Goal: Book appointment/travel/reservation

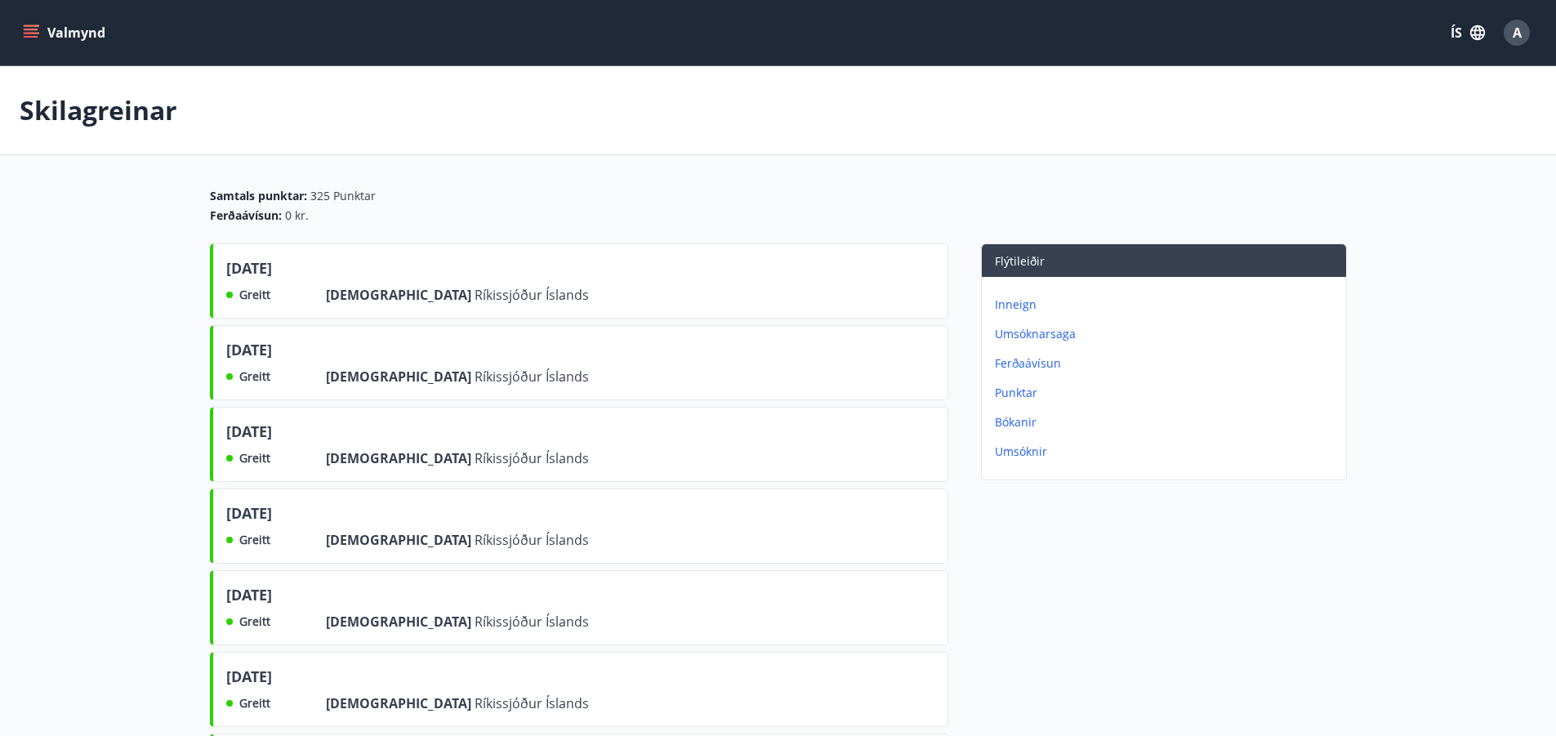
click at [36, 27] on icon "menu" at bounding box center [31, 33] width 16 height 16
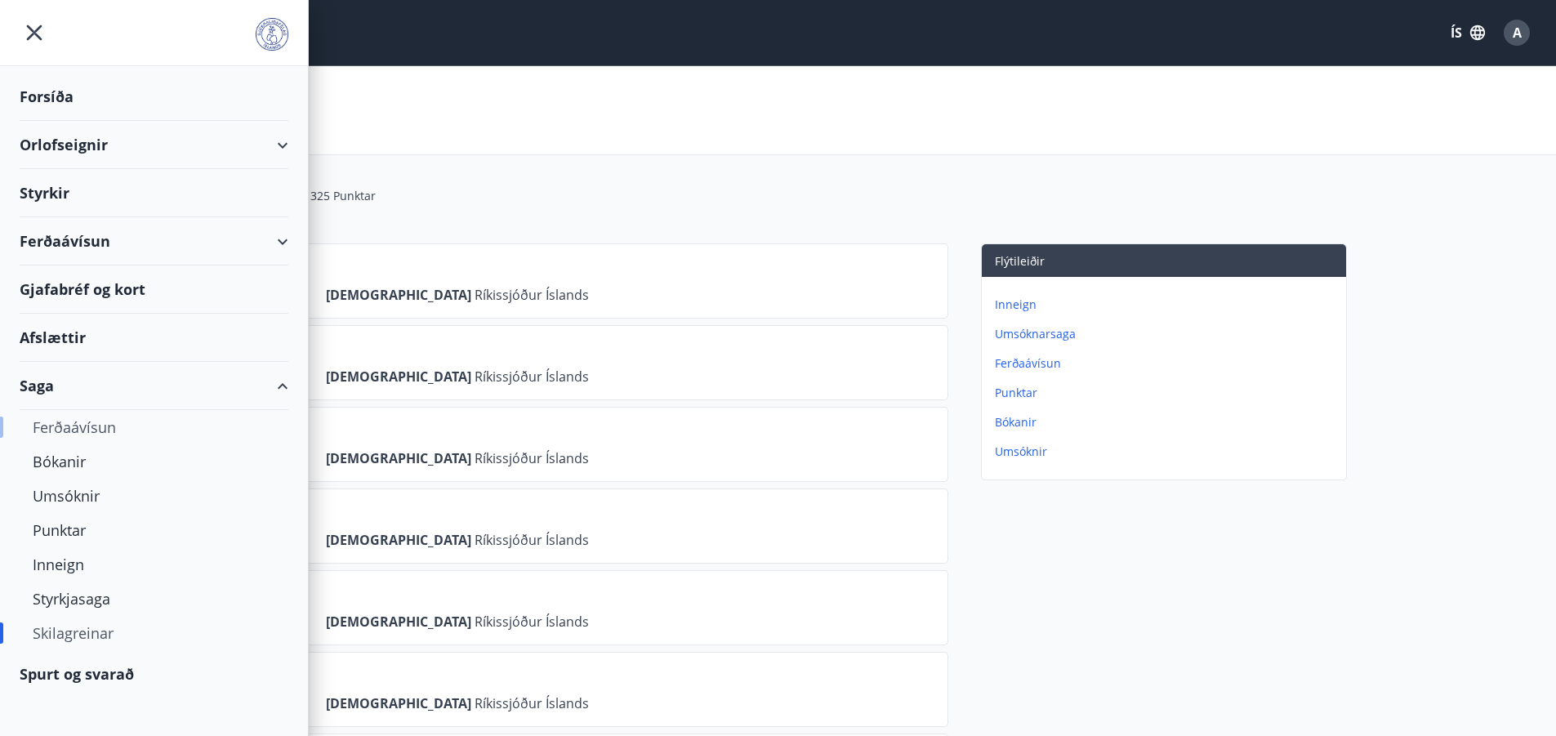
click at [65, 430] on div "Ferðaávísun" at bounding box center [154, 427] width 243 height 34
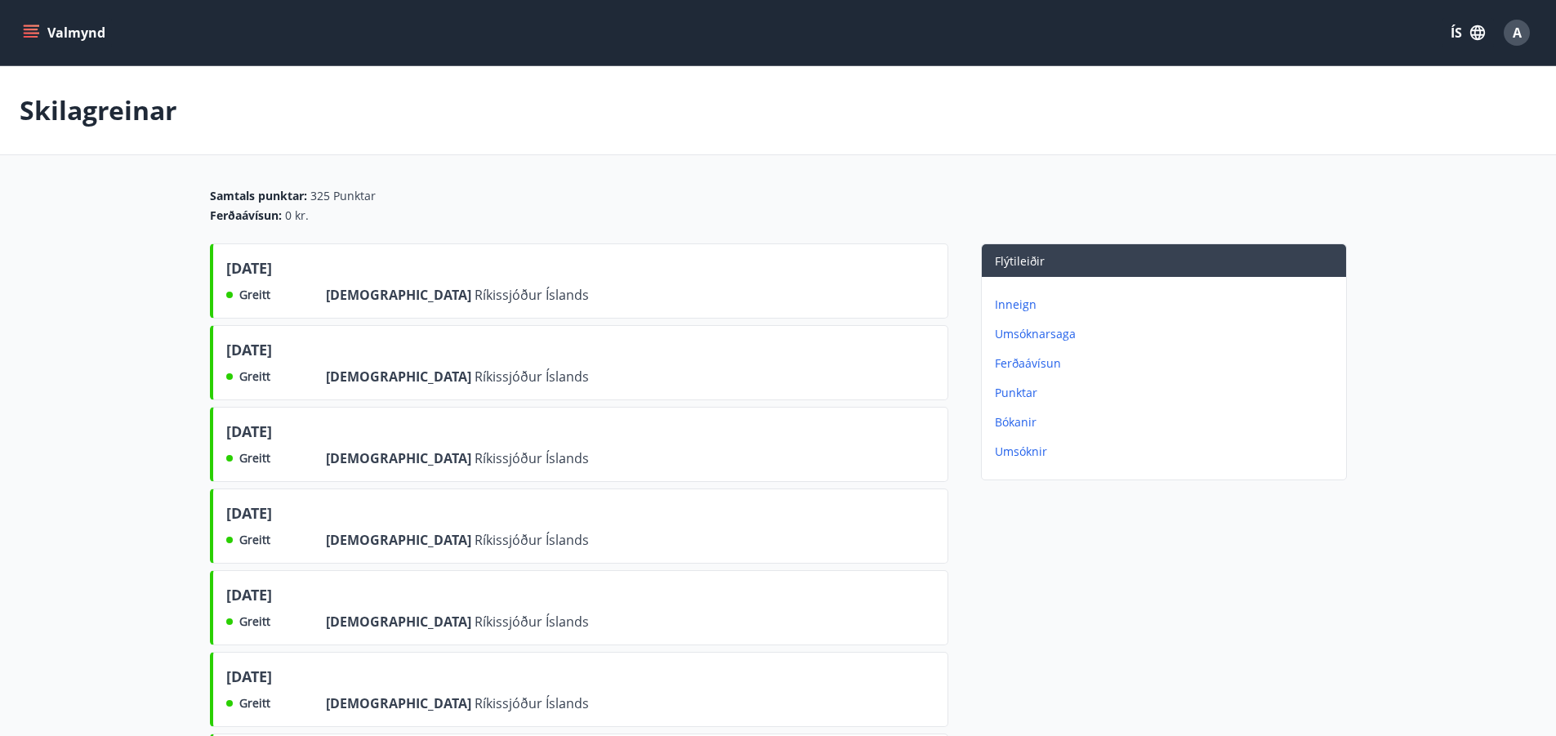
click at [28, 26] on icon "menu" at bounding box center [33, 26] width 18 height 2
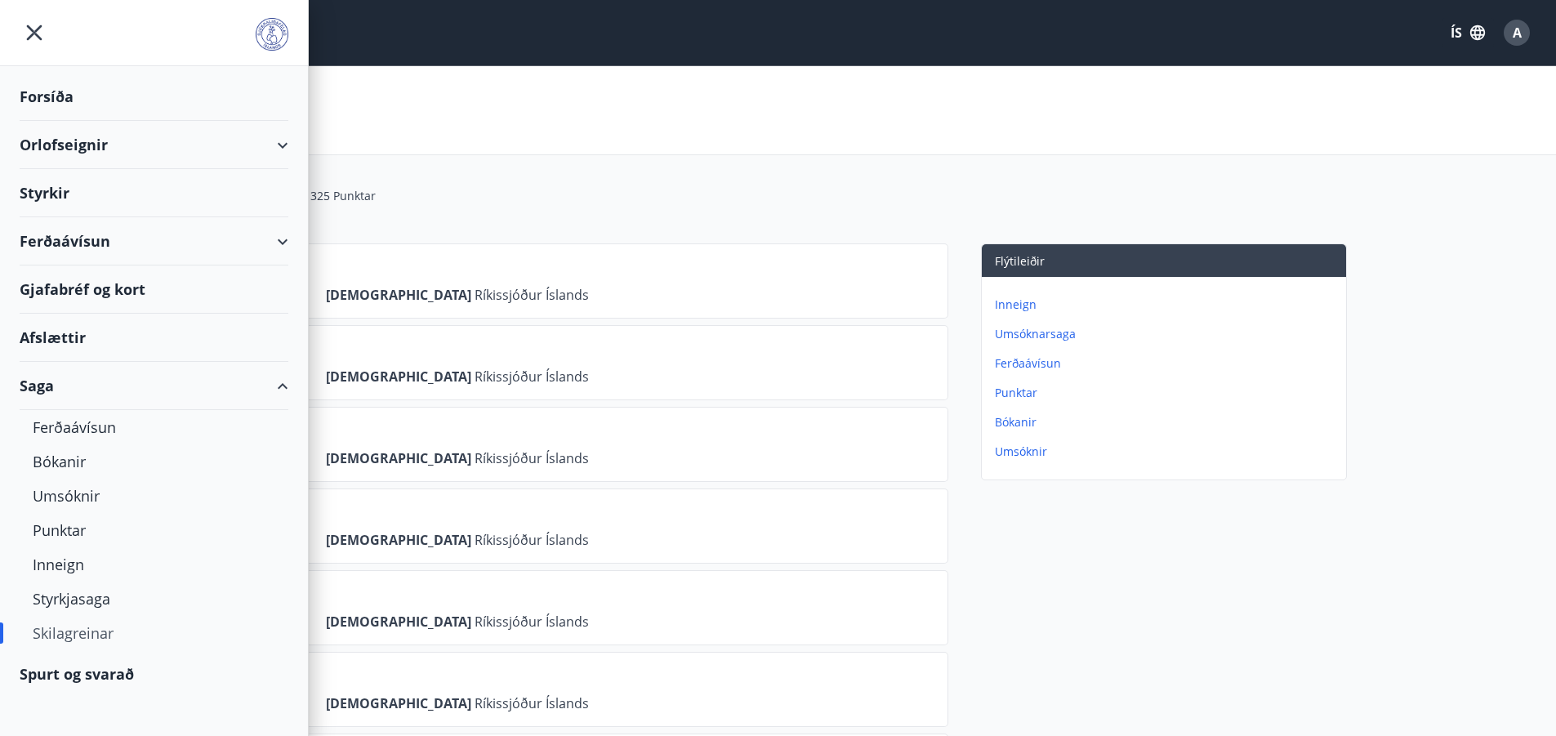
click at [279, 143] on div "Orlofseignir" at bounding box center [154, 145] width 269 height 48
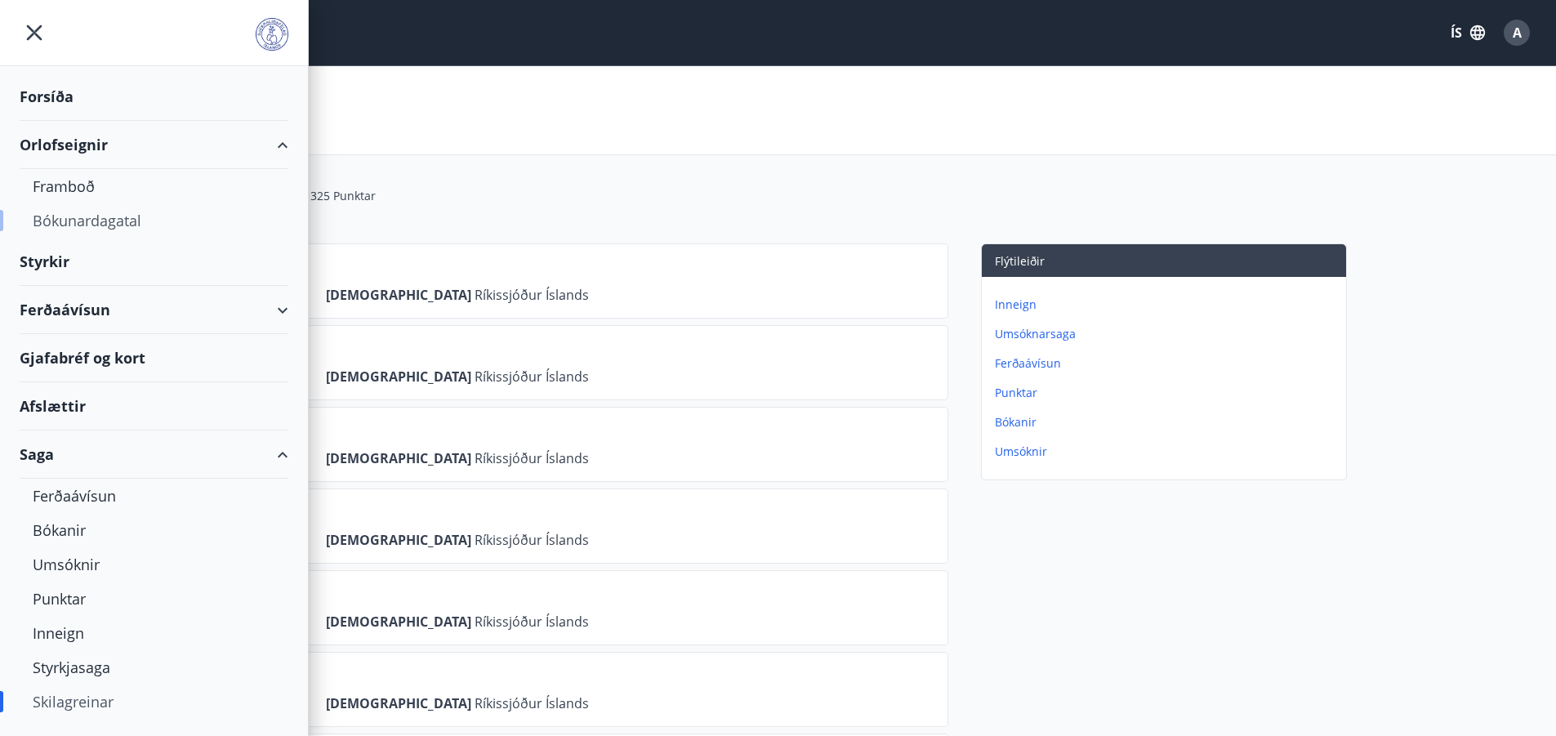
click at [110, 222] on div "Bókunardagatal" at bounding box center [154, 220] width 243 height 34
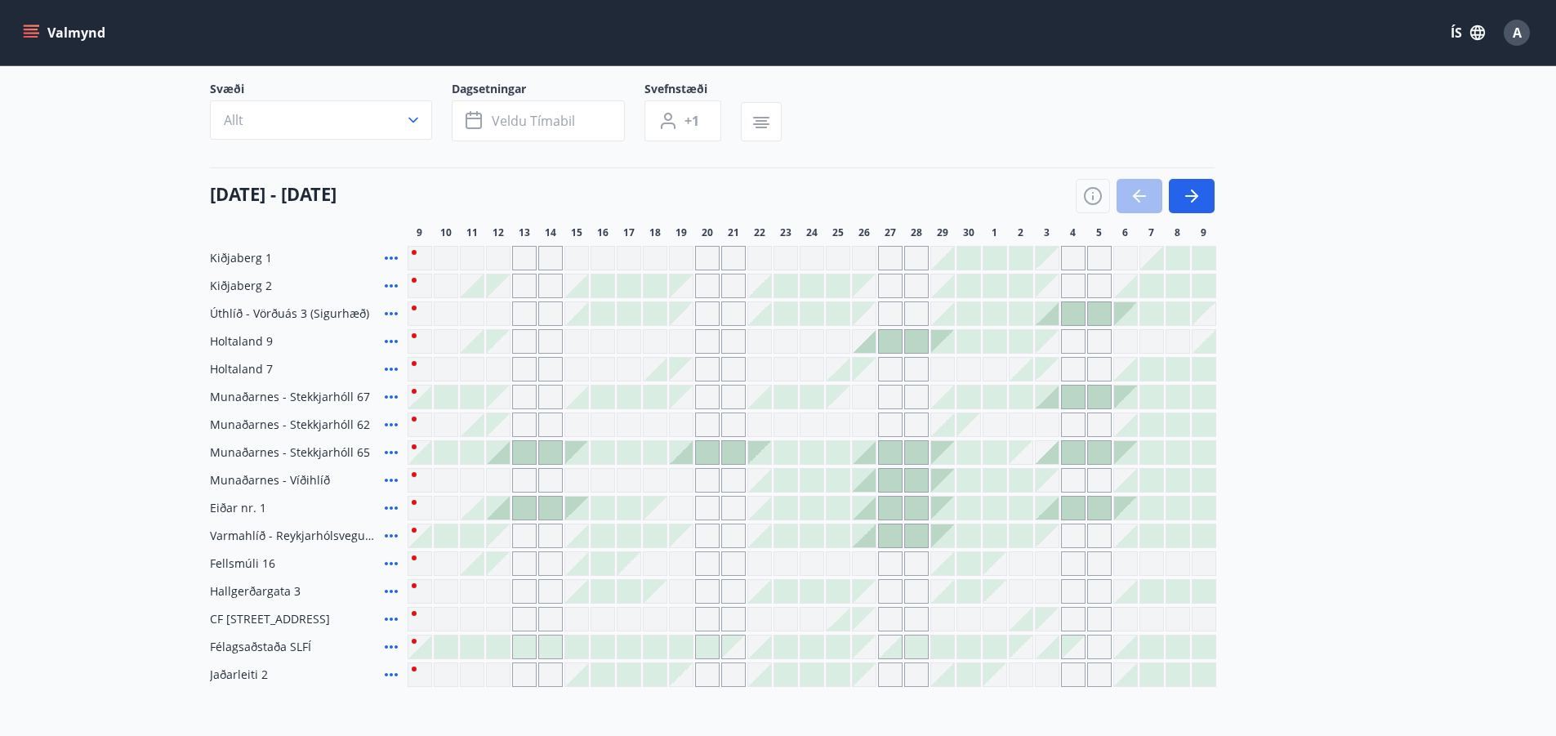
scroll to position [82, 0]
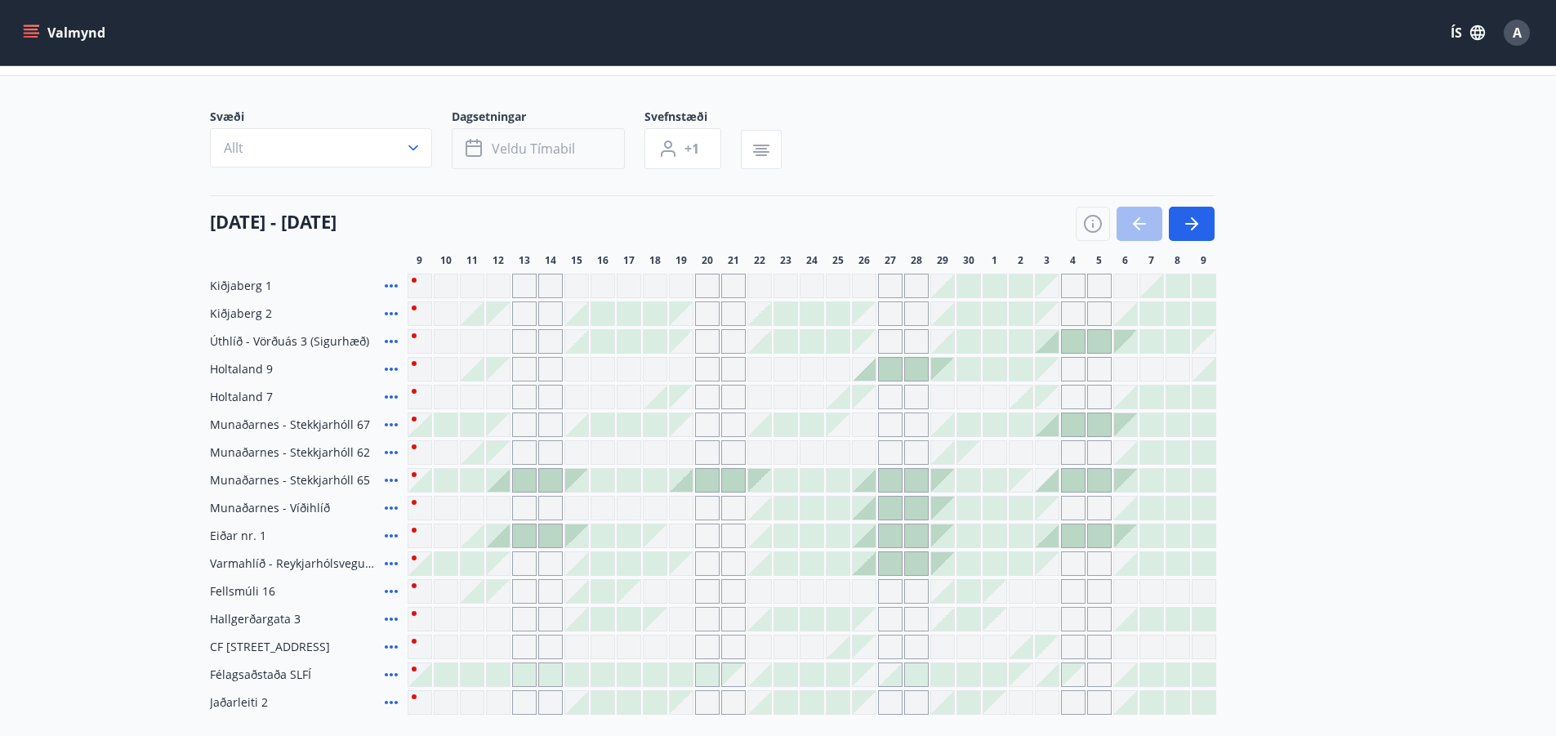
click at [510, 150] on span "Veldu tímabil" at bounding box center [533, 149] width 83 height 18
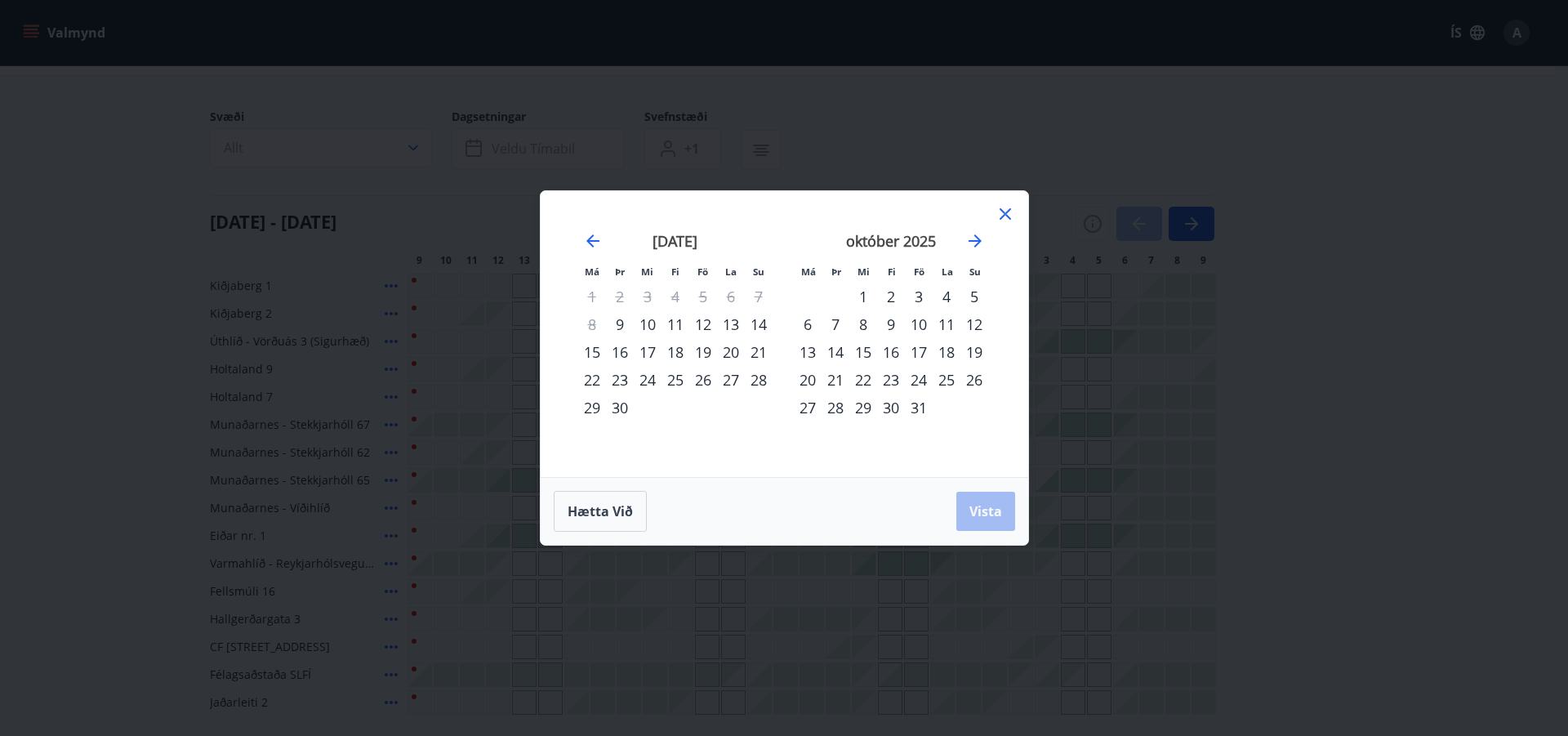
click at [890, 298] on div "2" at bounding box center [891, 297] width 28 height 28
click at [991, 509] on span "Vista" at bounding box center [985, 511] width 33 height 18
click at [974, 245] on icon "Move forward to switch to the next month." at bounding box center [975, 241] width 20 height 20
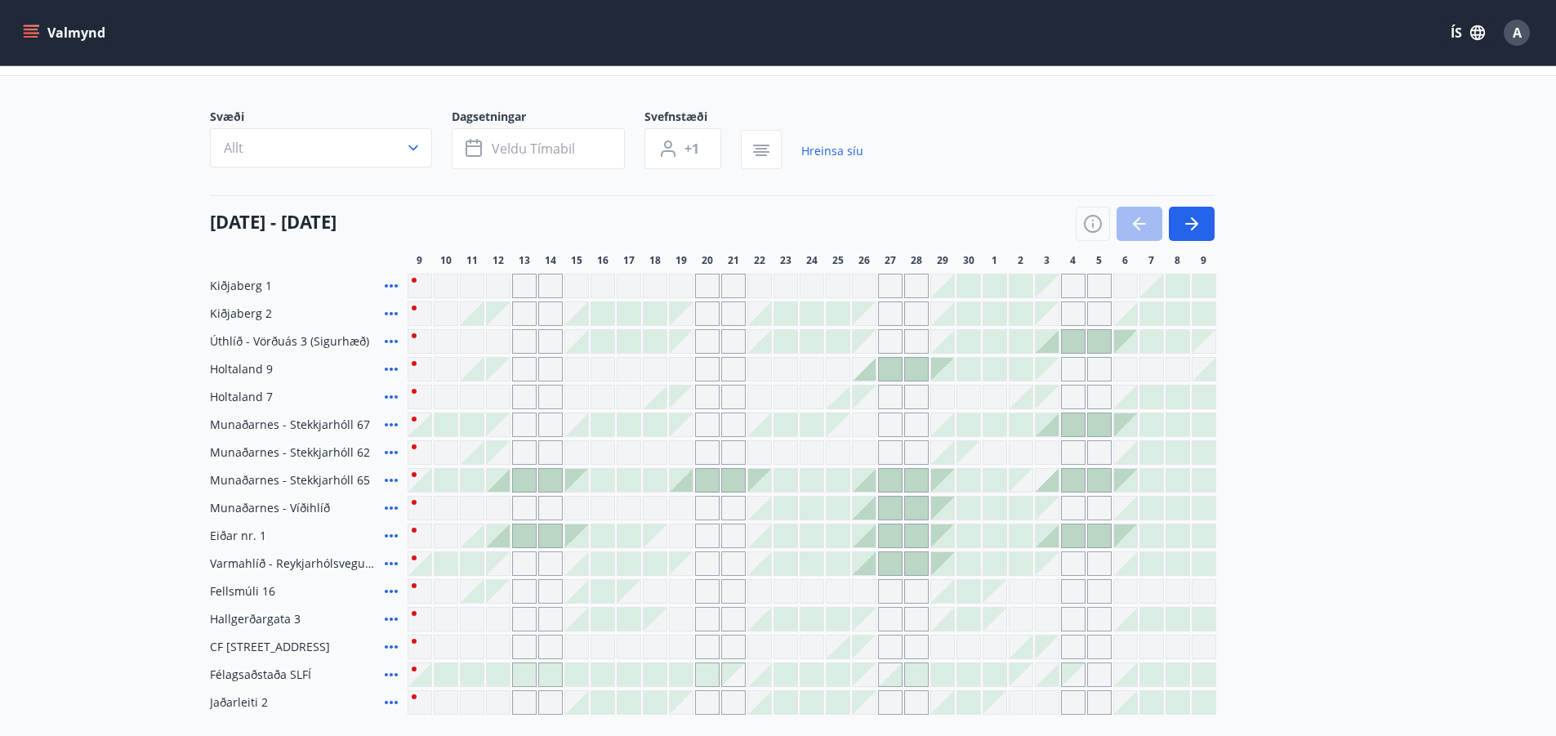
click at [813, 340] on div at bounding box center [811, 341] width 23 height 23
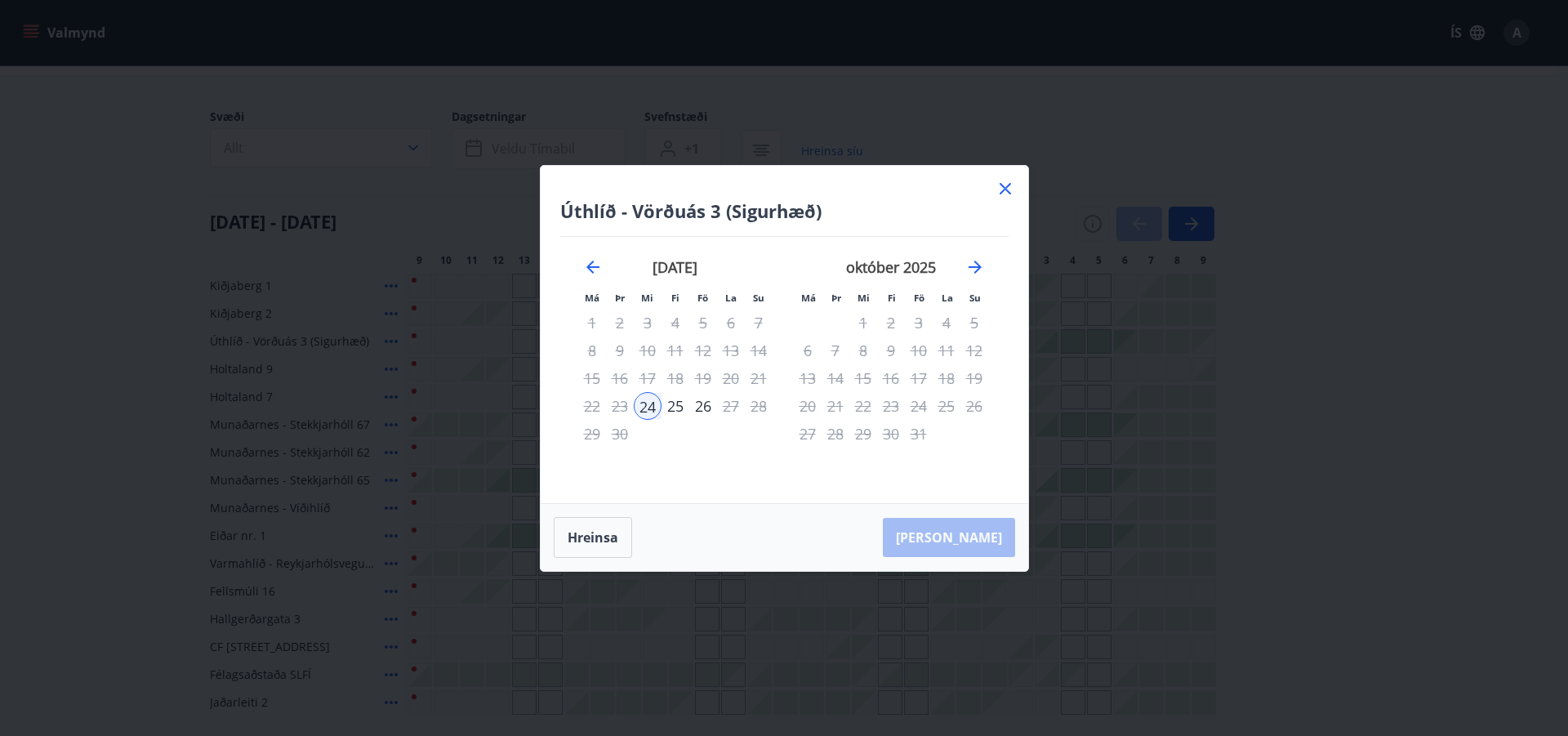
click at [1005, 189] on icon at bounding box center [1005, 188] width 11 height 11
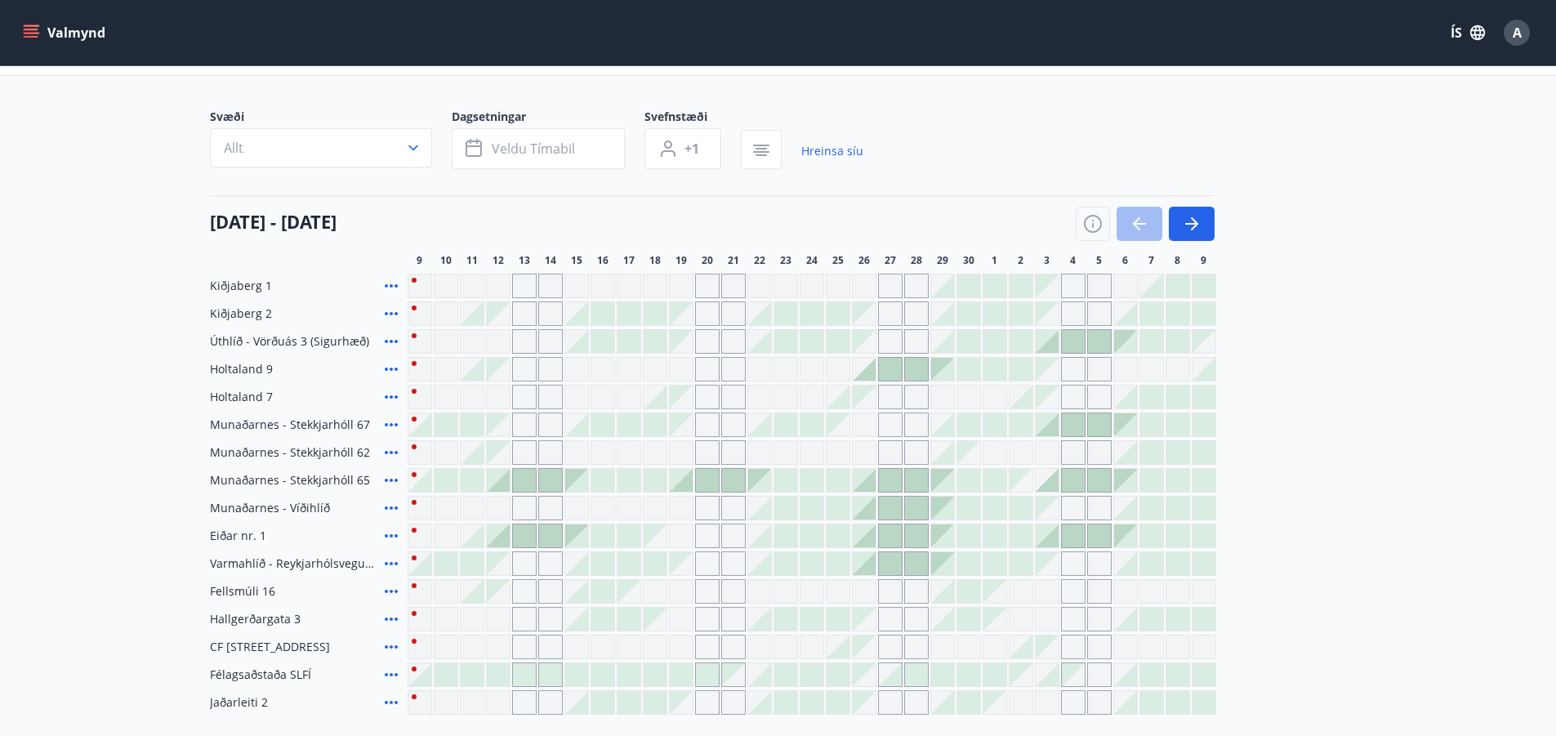
click at [1015, 594] on div "Gráir dagar eru ekki bókanlegir" at bounding box center [1021, 591] width 25 height 25
